Goal: Navigation & Orientation: Find specific page/section

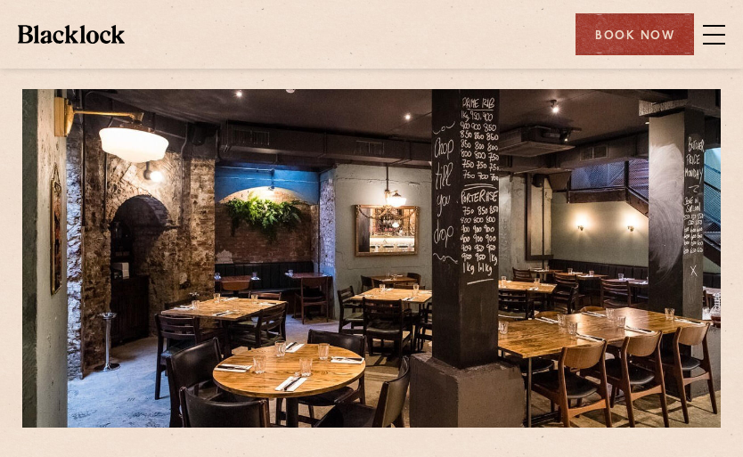
click at [721, 43] on span at bounding box center [714, 44] width 22 height 2
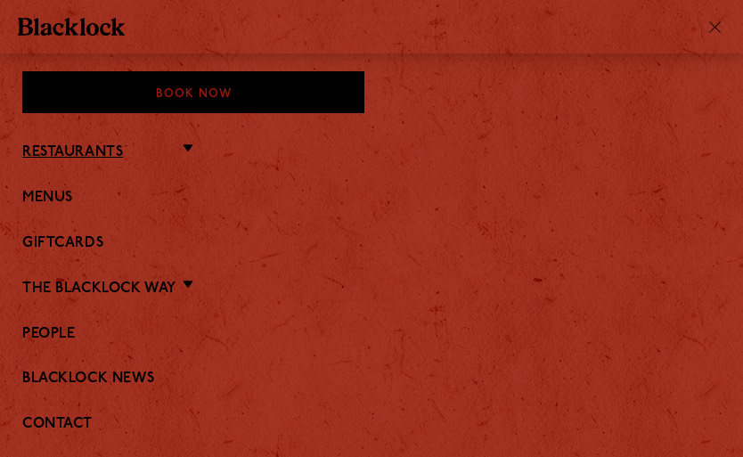
click at [110, 155] on link "Restaurants" at bounding box center [72, 152] width 101 height 17
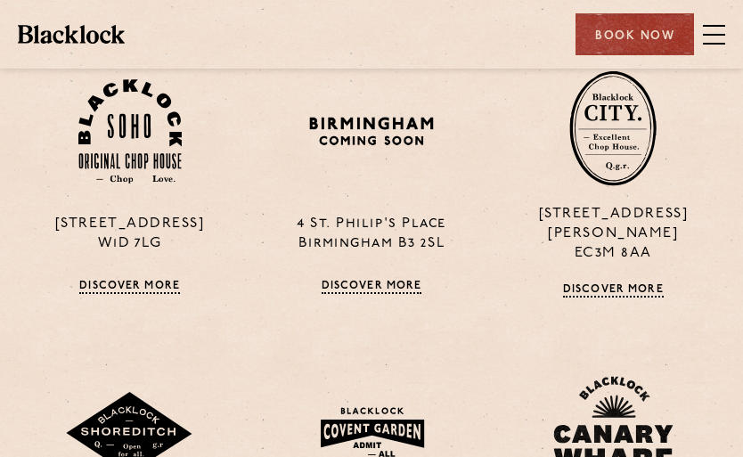
scroll to position [511, 0]
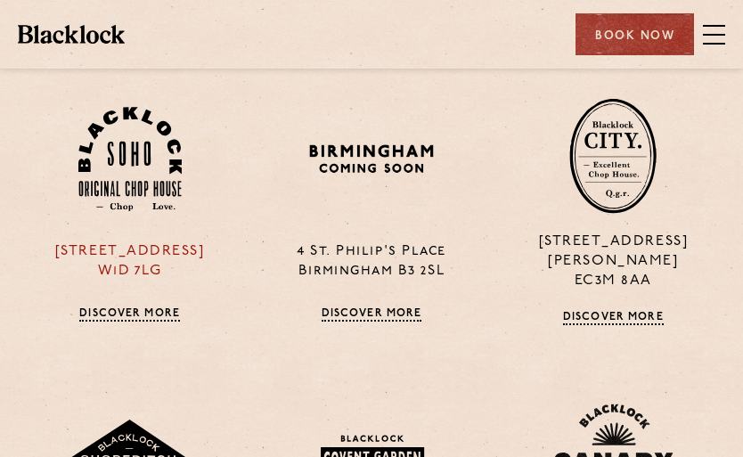
click at [134, 307] on link "Discover More" at bounding box center [129, 314] width 101 height 14
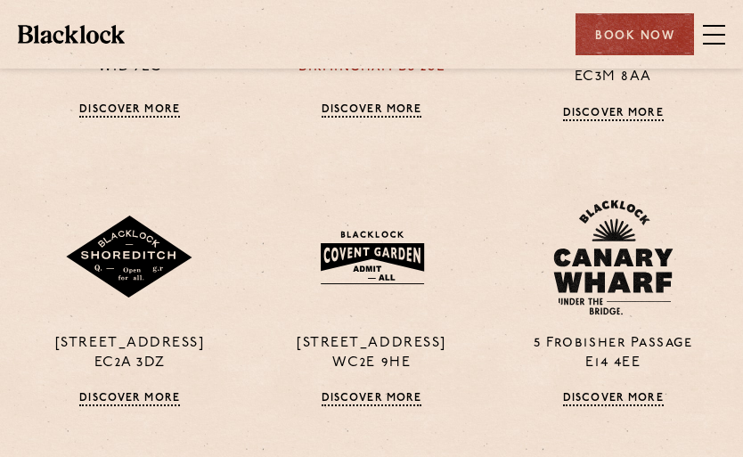
scroll to position [721, 0]
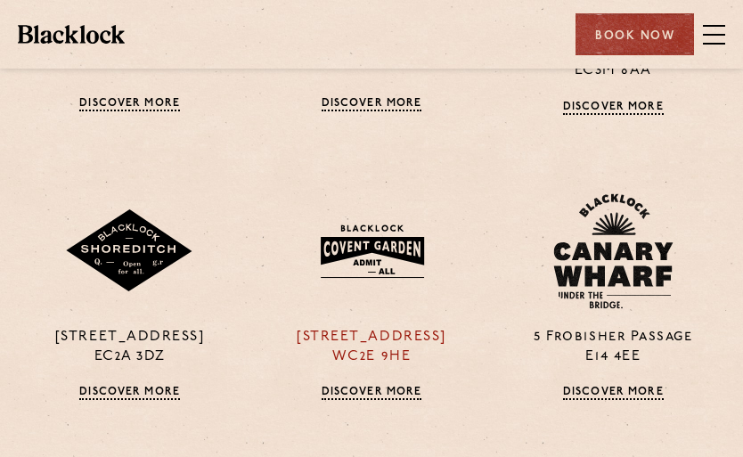
click at [374, 386] on link "Discover More" at bounding box center [372, 393] width 101 height 14
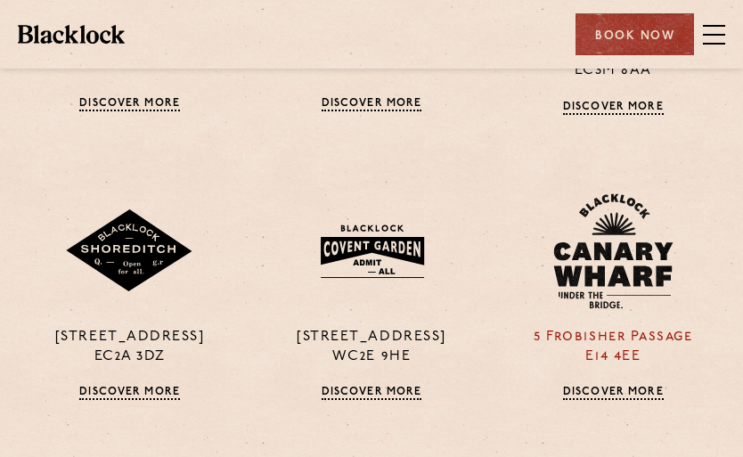
click at [607, 386] on link "Discover More" at bounding box center [613, 393] width 101 height 14
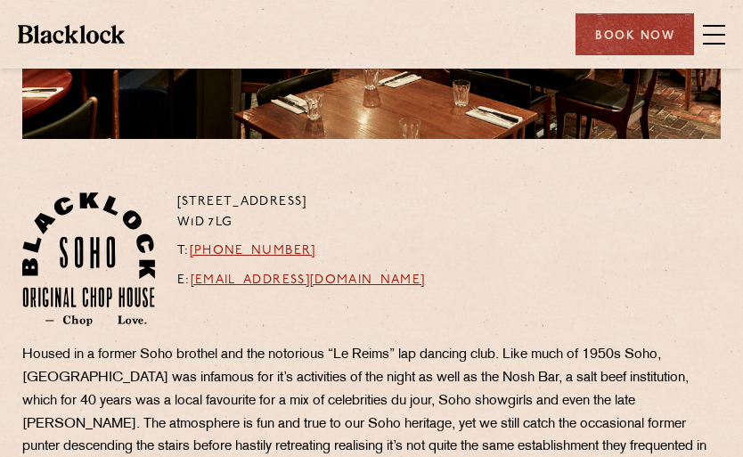
scroll to position [288, 0]
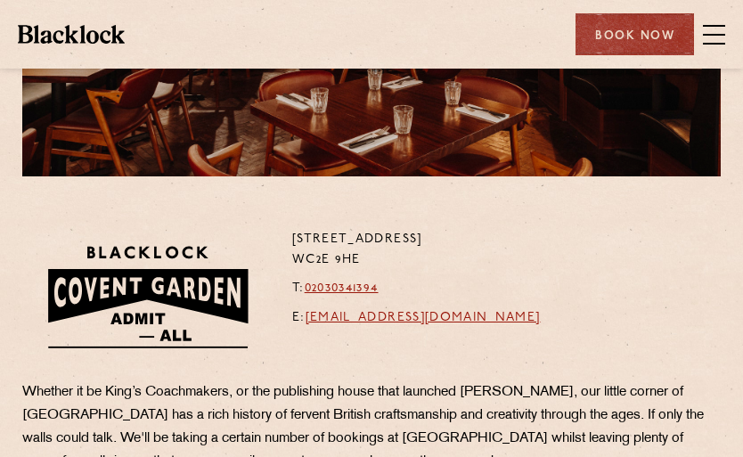
scroll to position [369, 0]
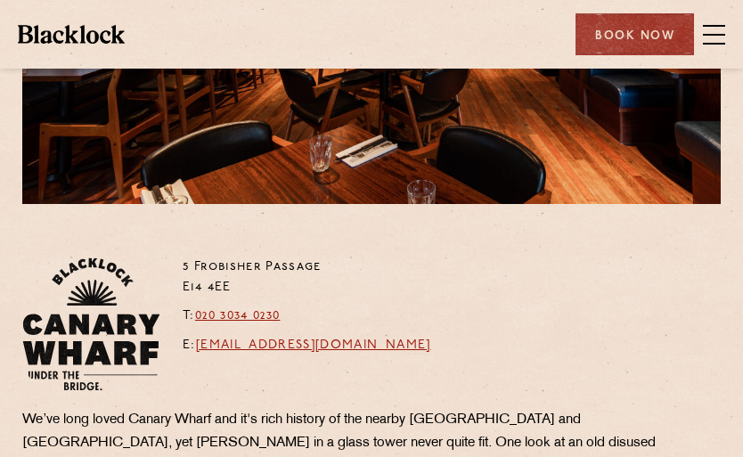
scroll to position [298, 0]
